Goal: Task Accomplishment & Management: Complete application form

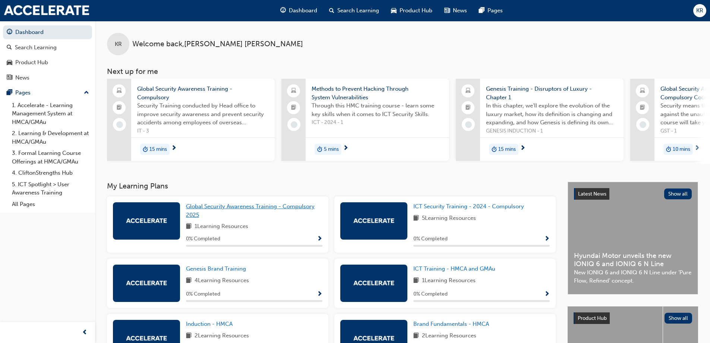
click at [285, 207] on span "Global Security Awareness Training - Compulsory 2025" at bounding box center [250, 210] width 129 height 15
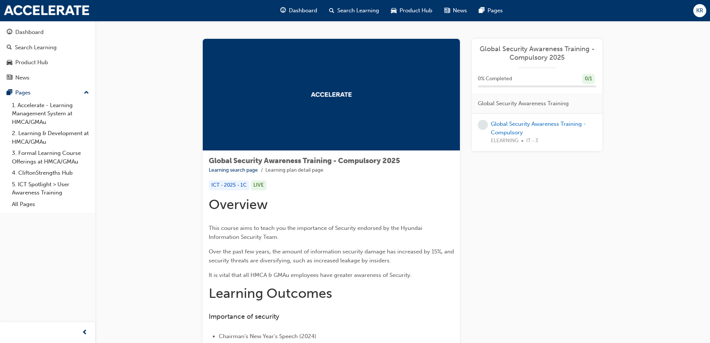
click at [320, 196] on h1 "Overview" at bounding box center [331, 204] width 245 height 16
click at [511, 125] on link "Global Security Awareness Training - Compulsory" at bounding box center [538, 127] width 95 height 15
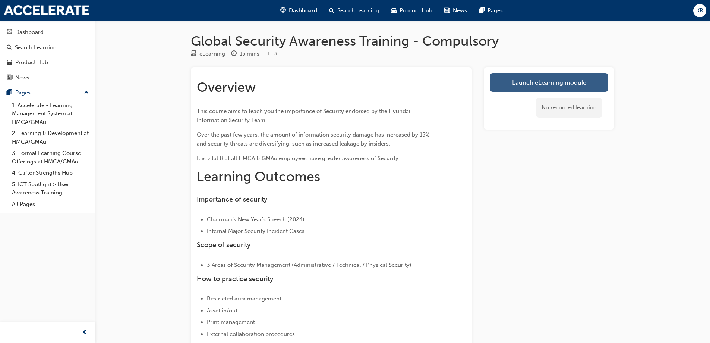
click at [541, 81] on link "Launch eLearning module" at bounding box center [549, 82] width 119 height 19
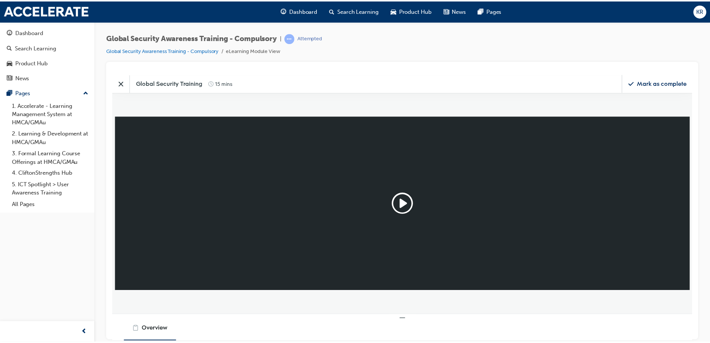
scroll to position [186, 596]
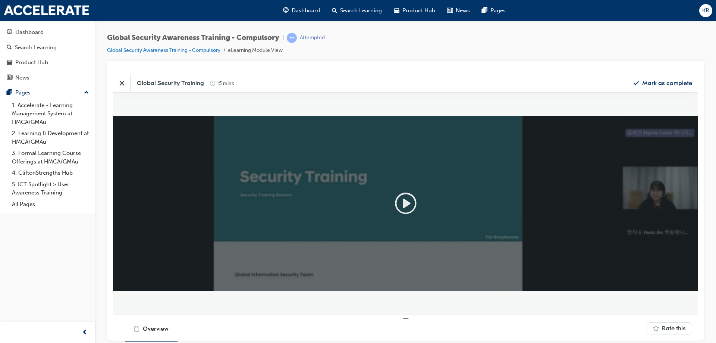
click at [403, 202] on icon "Play" at bounding box center [406, 203] width 24 height 24
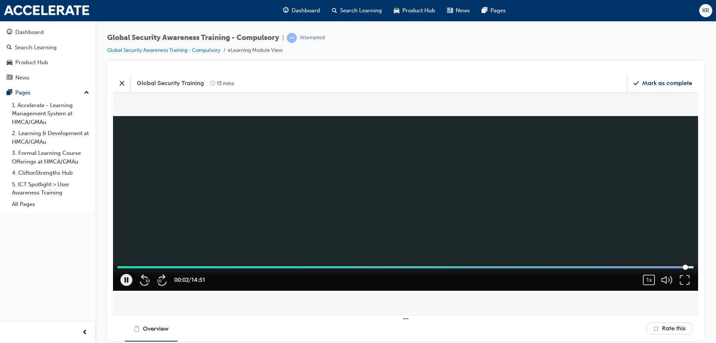
drag, startPoint x: 293, startPoint y: 255, endPoint x: 682, endPoint y: 260, distance: 389.2
click at [682, 260] on div "00:02 / 14:51 1x 0.25 0.5 0.75 1 (Normal) 1.25 1.5 1.75 2" at bounding box center [405, 203] width 585 height 174
click at [665, 81] on div "Mark as complete" at bounding box center [667, 83] width 50 height 8
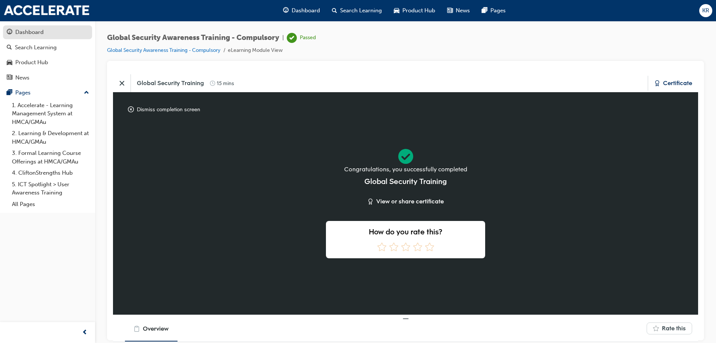
click at [44, 33] on div "Dashboard" at bounding box center [48, 32] width 82 height 9
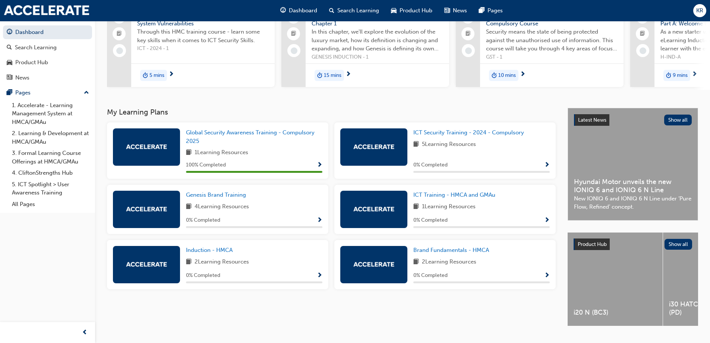
scroll to position [75, 0]
